Goal: Browse casually: Explore the website without a specific task or goal

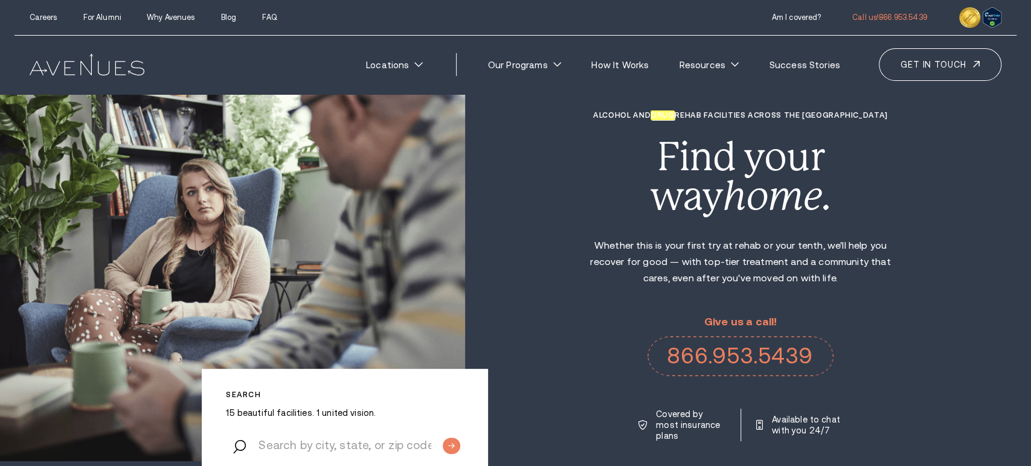
click at [781, 116] on h1 "Alcohol and Drug Rehab Facilities across the US" at bounding box center [741, 115] width 312 height 8
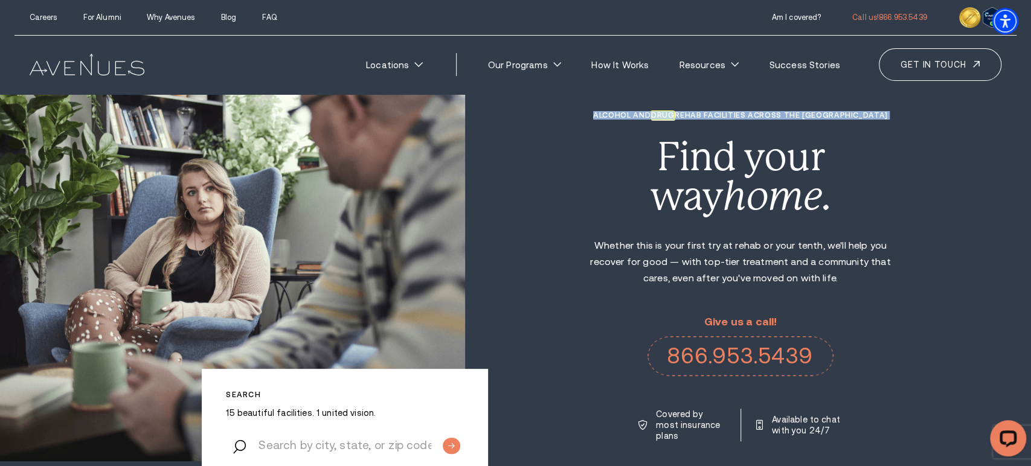
click at [637, 117] on h1 "Alcohol and Drug Rehab Facilities across the US" at bounding box center [741, 115] width 312 height 8
click at [634, 117] on h1 "Alcohol and Drug Rehab Facilities across the US" at bounding box center [741, 115] width 312 height 8
drag, startPoint x: 634, startPoint y: 117, endPoint x: 738, endPoint y: 112, distance: 104.0
click at [738, 112] on div "Search 15 beautiful facilities. 1 united vision. Alcohol and Drug Rehab Facilit…" at bounding box center [515, 277] width 1031 height 370
click at [787, 120] on h1 "Alcohol and Drug Rehab Facilities across the US" at bounding box center [741, 115] width 312 height 8
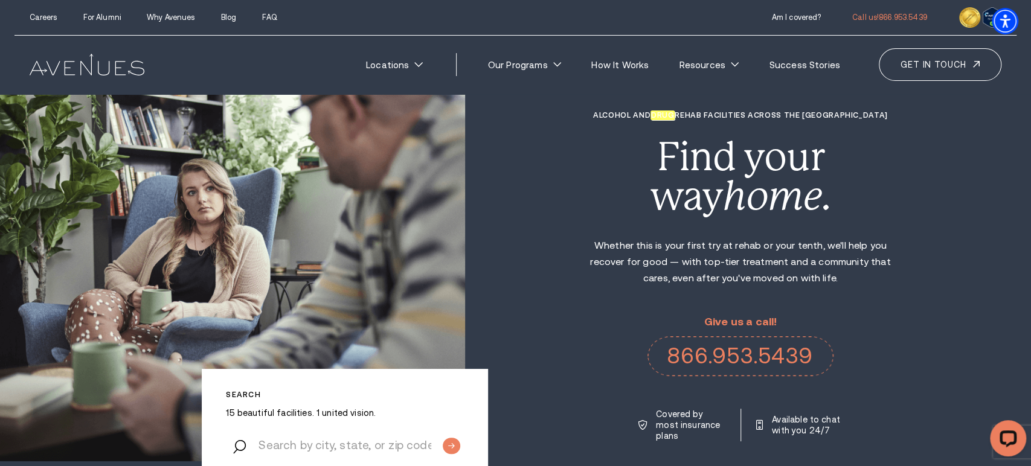
click at [787, 120] on h1 "Alcohol and Drug Rehab Facilities across the US" at bounding box center [741, 115] width 312 height 8
copy div "Alcohol and Drug Rehab Facilities across the US"
